Goal: Transaction & Acquisition: Purchase product/service

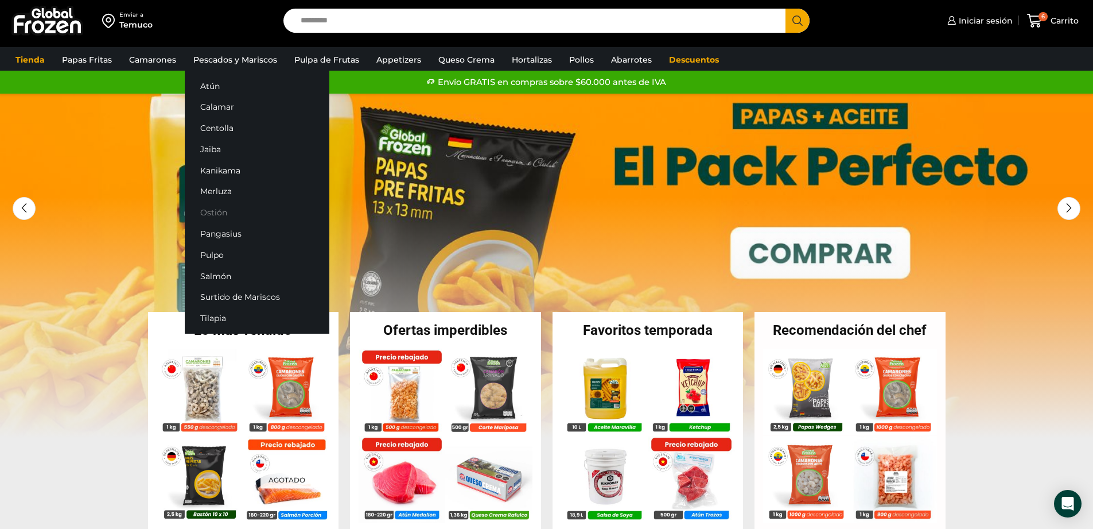
click at [212, 211] on link "Ostión" at bounding box center [257, 212] width 145 height 21
